Goal: Information Seeking & Learning: Learn about a topic

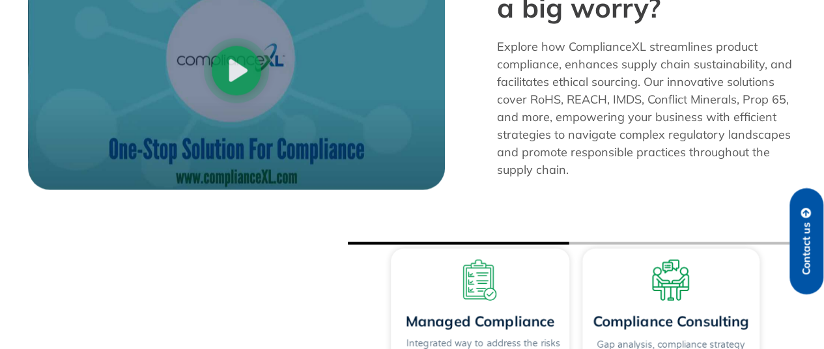
scroll to position [1239, 0]
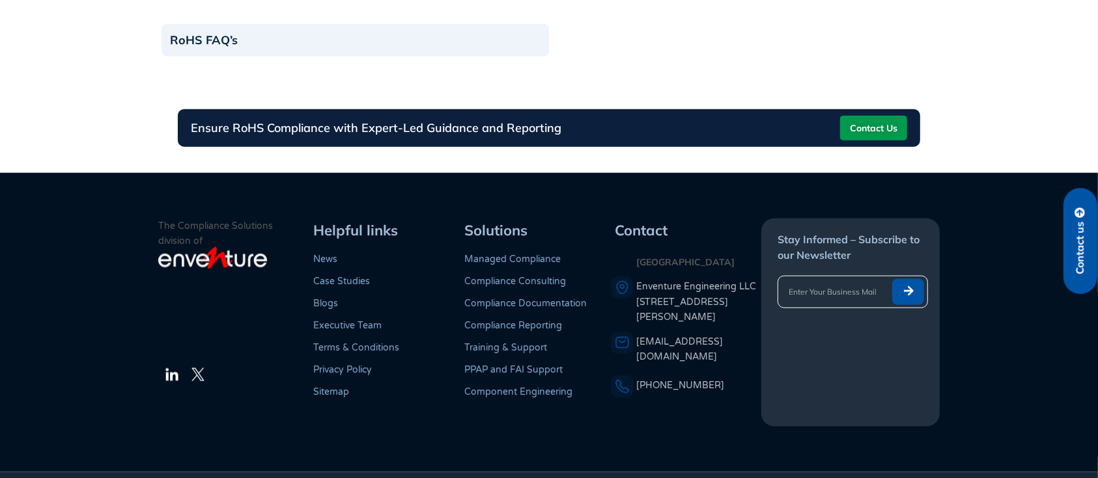
scroll to position [1603, 0]
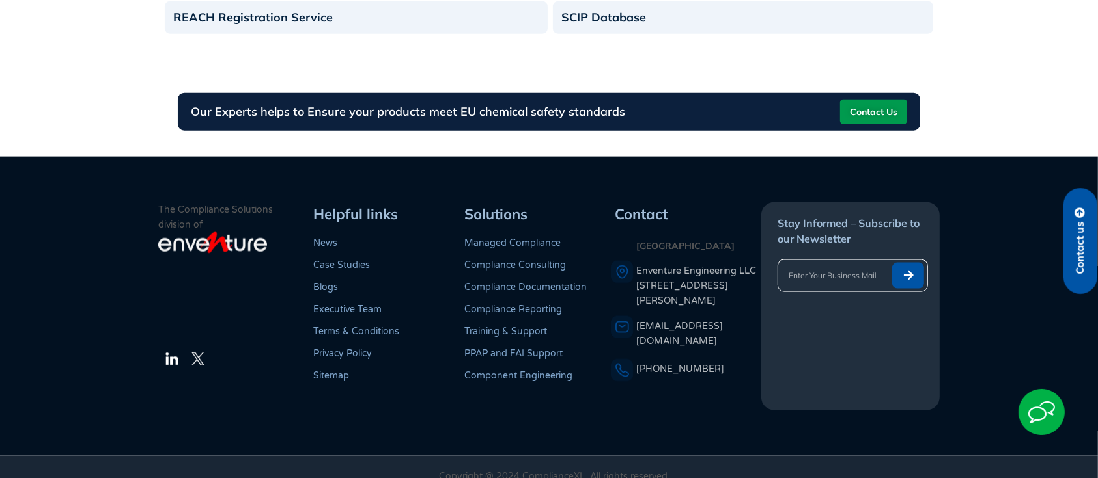
scroll to position [1372, 0]
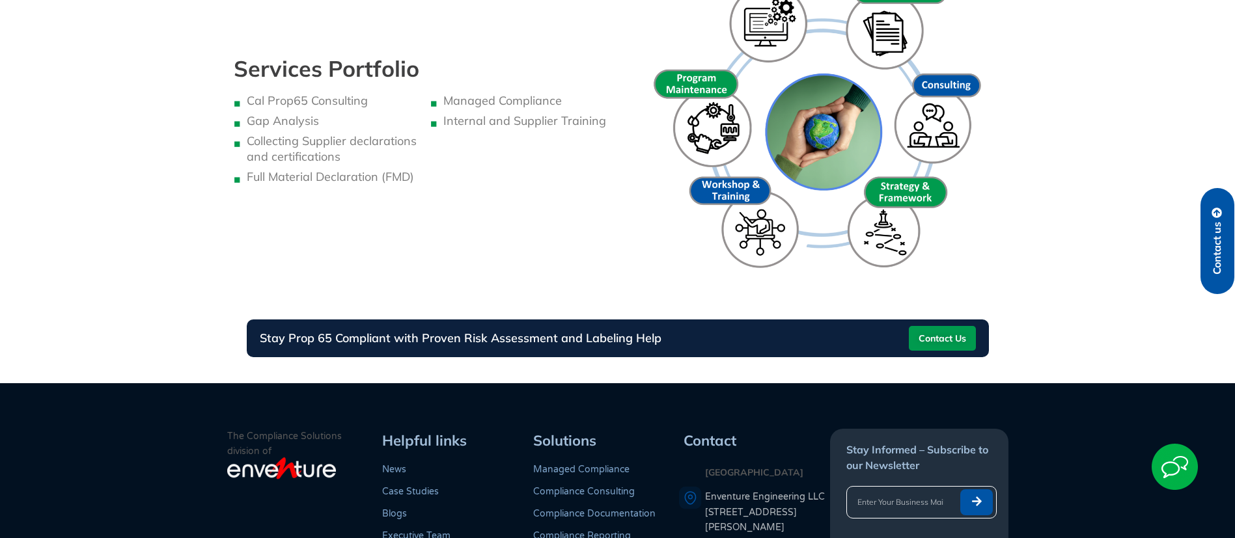
scroll to position [1126, 0]
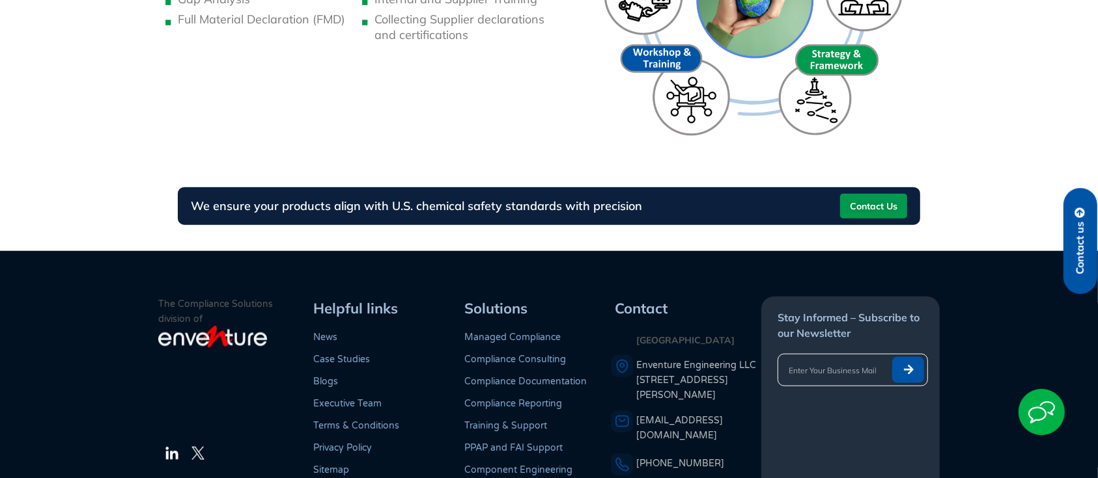
scroll to position [1281, 0]
